Goal: Check status: Check status

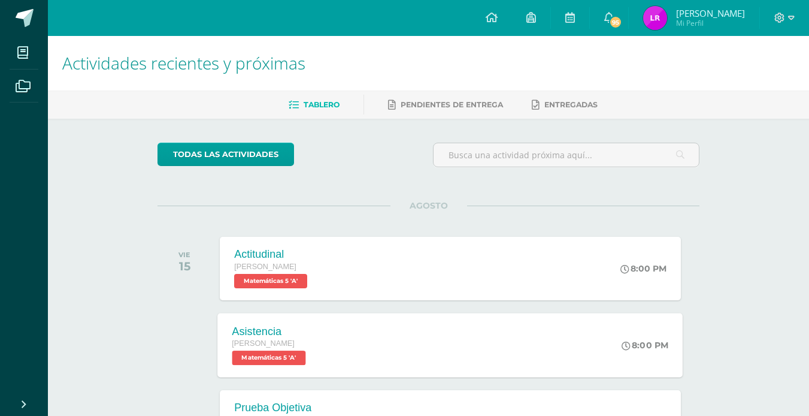
click at [514, 332] on div "Asistencia [PERSON_NAME] Matemáticas 5 'A' 8:00 PM [GEOGRAPHIC_DATA] Matemática…" at bounding box center [450, 345] width 465 height 64
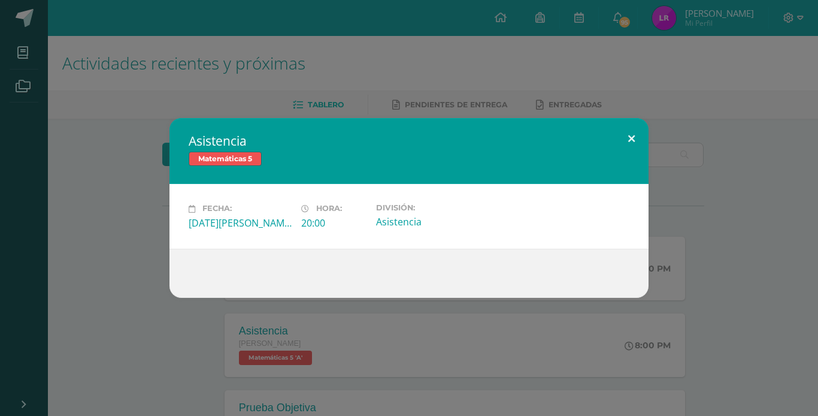
click at [635, 128] on button at bounding box center [631, 138] width 34 height 41
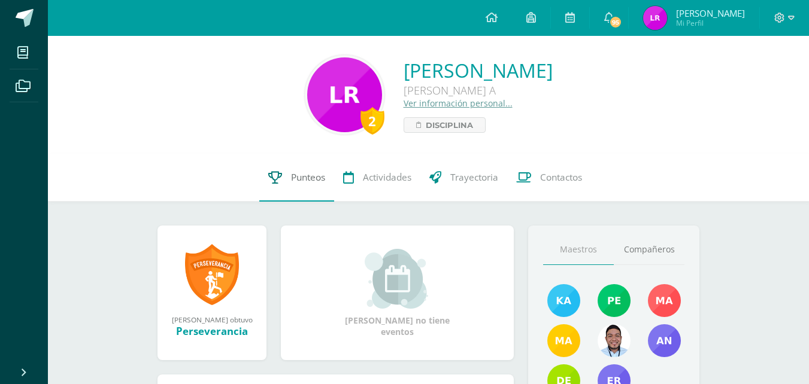
click at [269, 166] on link "Punteos" at bounding box center [296, 178] width 75 height 48
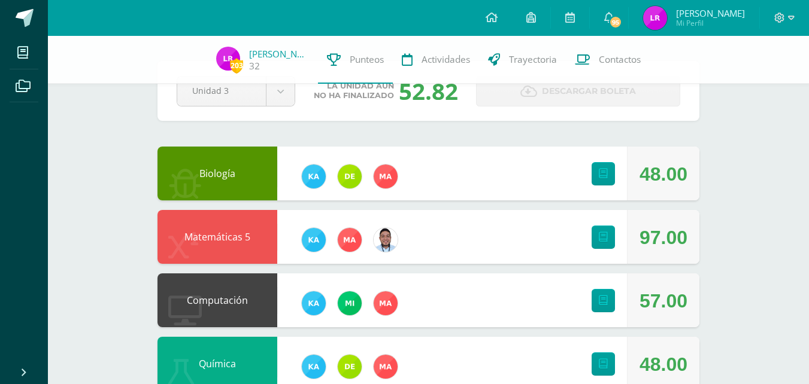
scroll to position [60, 0]
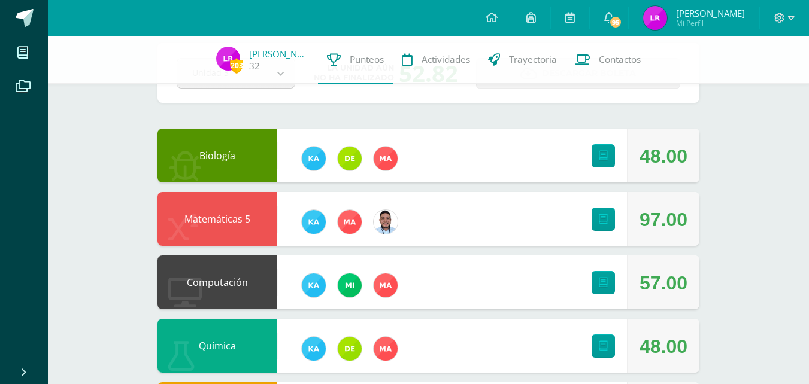
drag, startPoint x: 633, startPoint y: 151, endPoint x: 680, endPoint y: 168, distance: 49.1
click at [680, 168] on div "48.00" at bounding box center [663, 156] width 72 height 54
drag, startPoint x: 635, startPoint y: 221, endPoint x: 699, endPoint y: 226, distance: 63.7
click at [699, 226] on div "97.00" at bounding box center [663, 219] width 72 height 54
